Goal: Navigation & Orientation: Find specific page/section

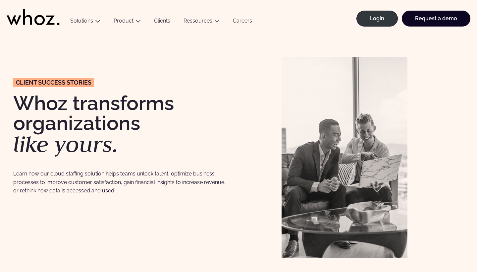
click at [239, 21] on link "Careers" at bounding box center [242, 22] width 32 height 9
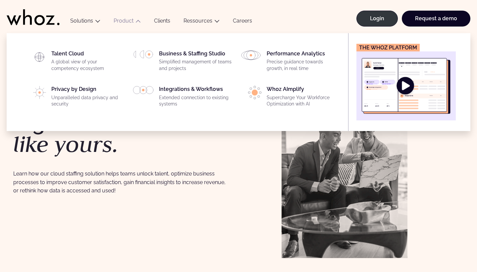
click at [118, 22] on link "Product" at bounding box center [124, 21] width 20 height 6
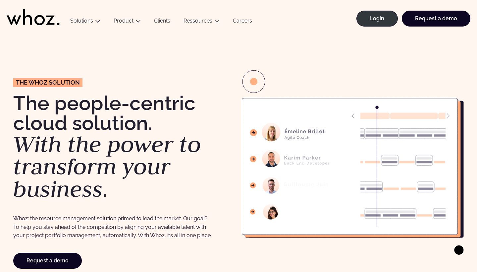
click at [238, 21] on link "Careers" at bounding box center [242, 22] width 32 height 9
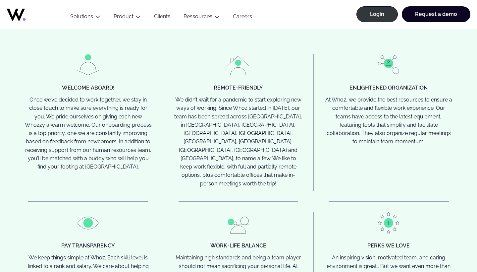
scroll to position [1604, 0]
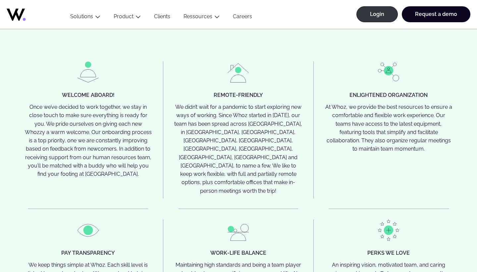
click at [258, 10] on div "Menu Solutions Industries IT Services Consulting Engineering Company size Large…" at bounding box center [267, 12] width 407 height 33
click at [243, 10] on ul "Menu Solutions Industries IT Services Consulting Engineering Company size Large…" at bounding box center [161, 12] width 195 height 33
click at [242, 16] on link "Careers" at bounding box center [242, 17] width 32 height 9
